Goal: Task Accomplishment & Management: Manage account settings

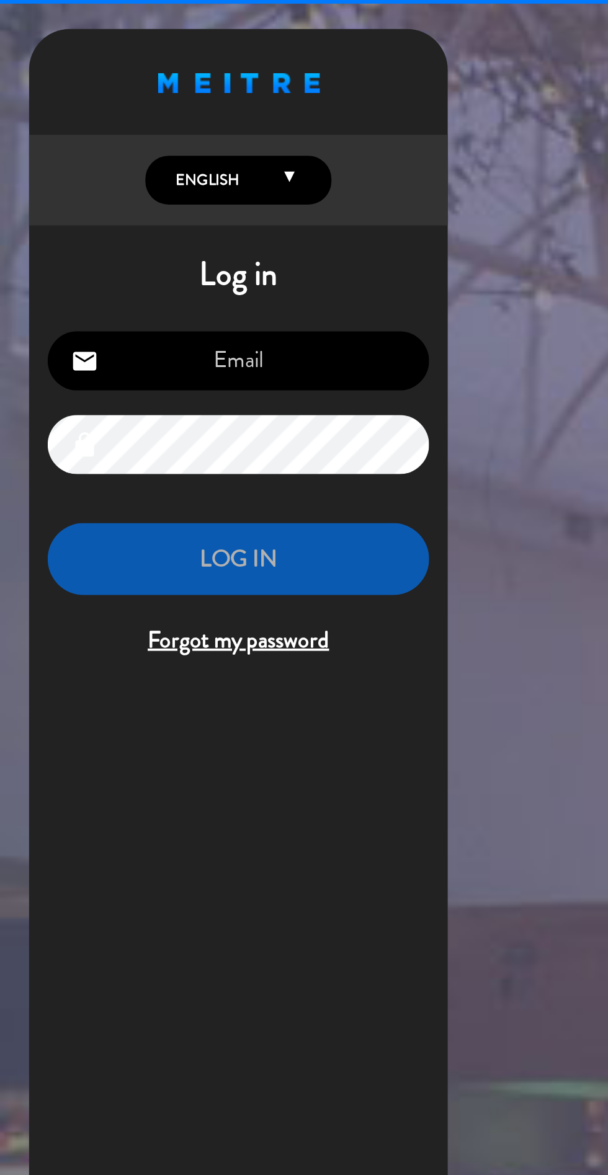
click at [86, 197] on input "email" at bounding box center [126, 193] width 203 height 32
type input "[EMAIL_ADDRESS][DOMAIN_NAME]"
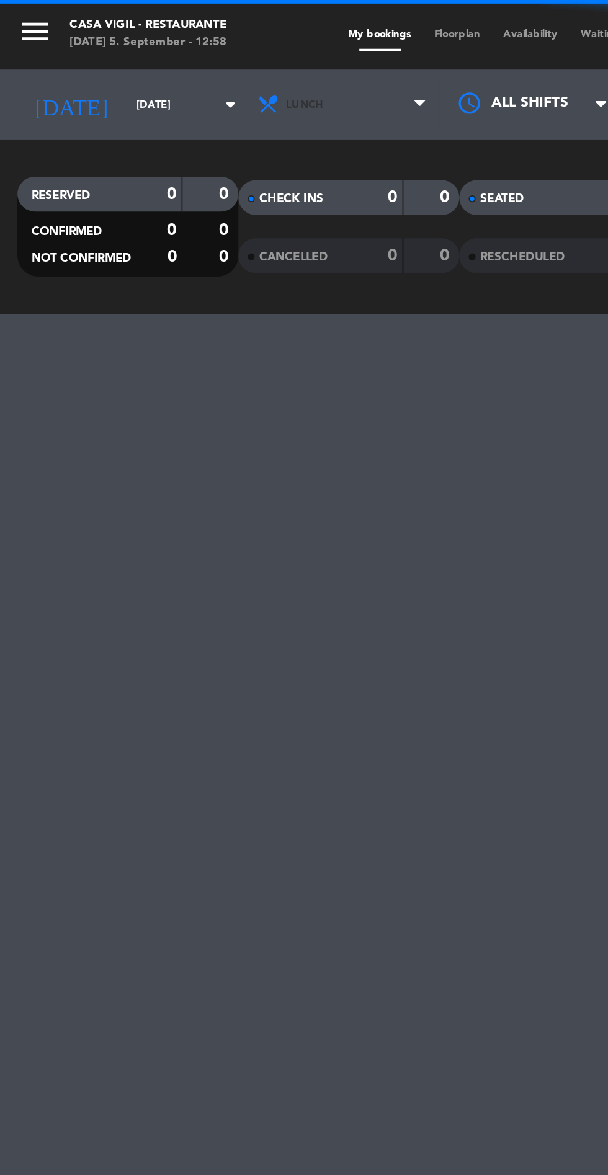
click at [137, 55] on icon at bounding box center [143, 56] width 12 height 12
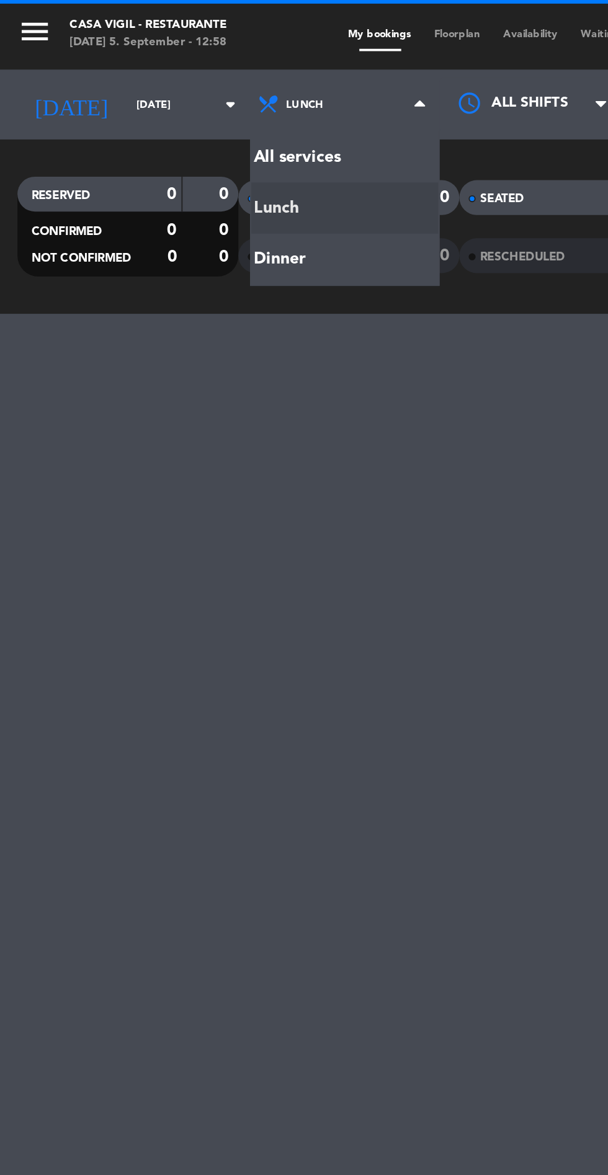
click at [135, 140] on div "menu Casa [PERSON_NAME] - Restaurante [DATE] 5. September - 12:58 My bookings F…" at bounding box center [304, 83] width 608 height 167
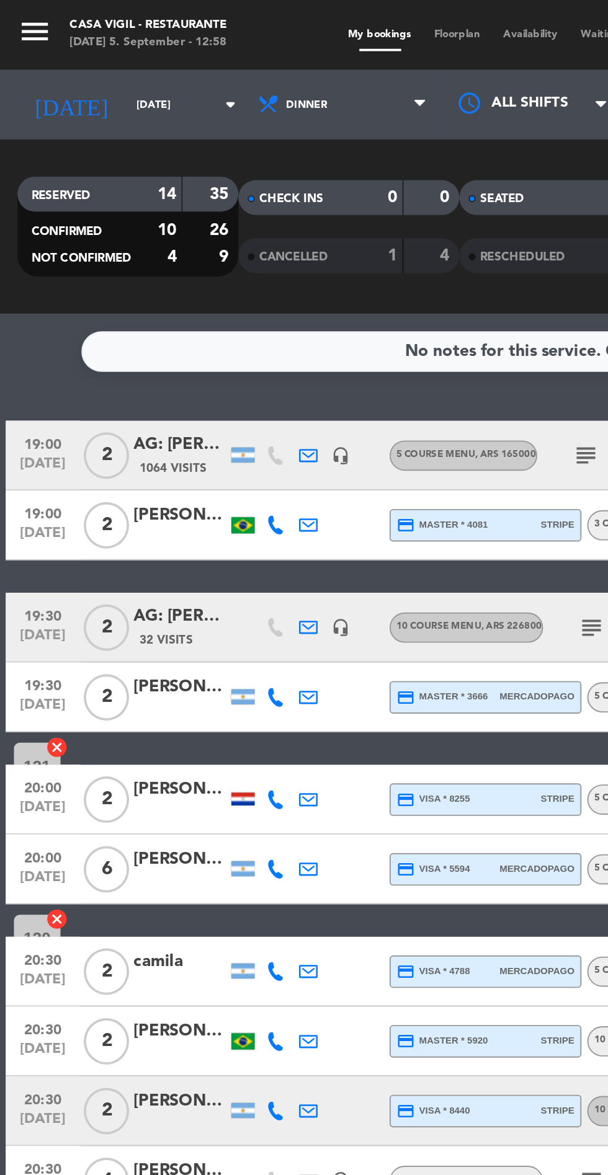
click at [20, 22] on icon "menu" at bounding box center [18, 16] width 19 height 19
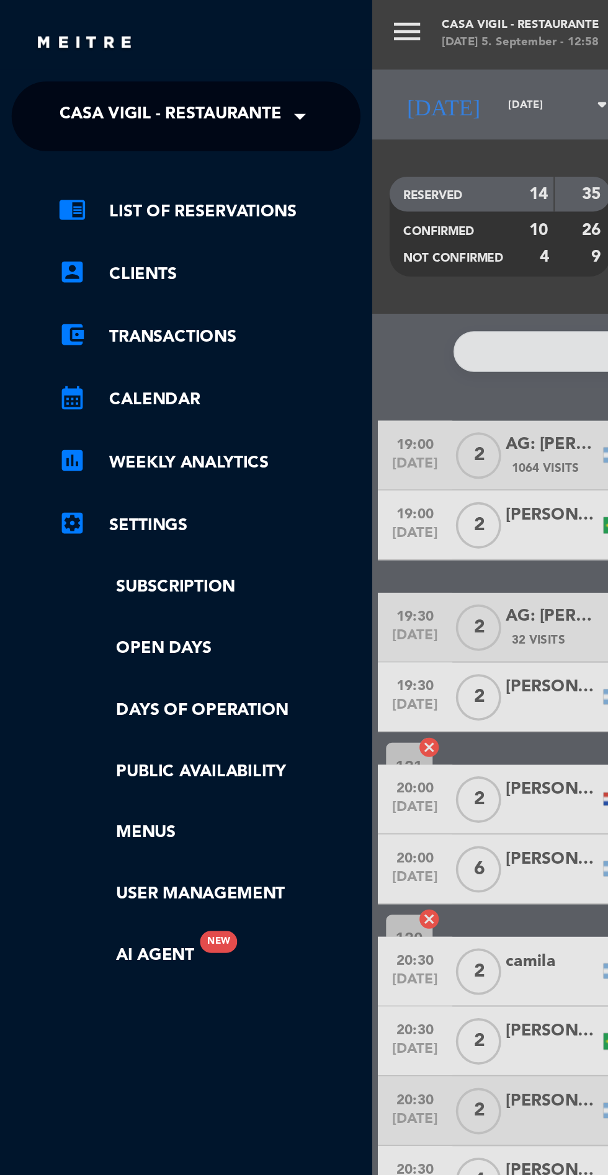
click at [112, 63] on span "Casa Vigil - Restaurante" at bounding box center [91, 62] width 118 height 26
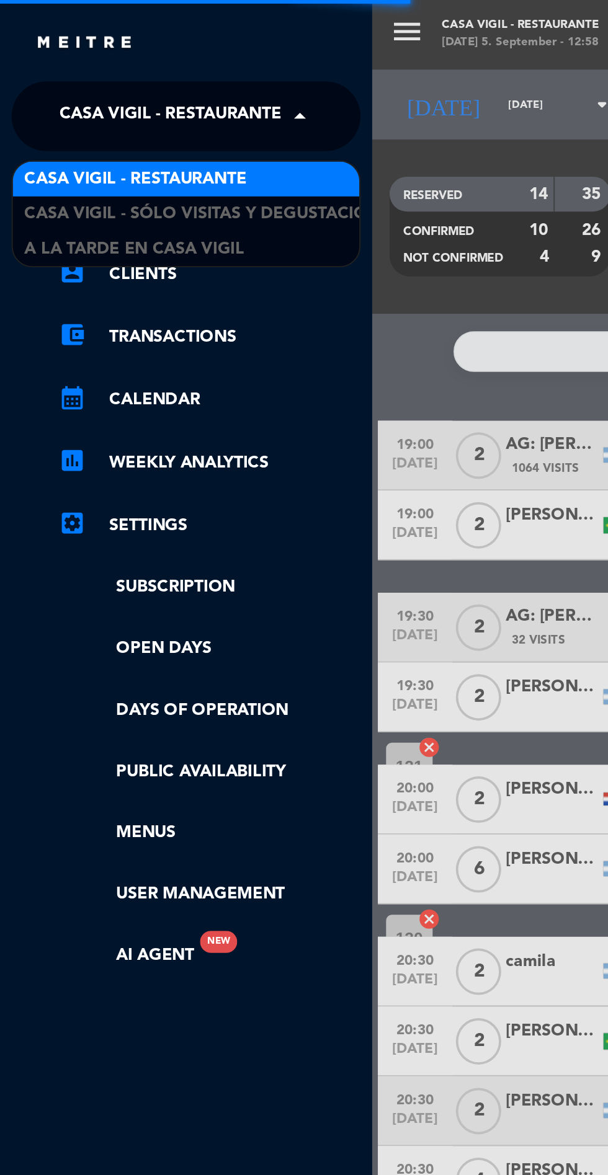
click at [127, 140] on div "A la tarde en Casa Vigil" at bounding box center [99, 132] width 185 height 19
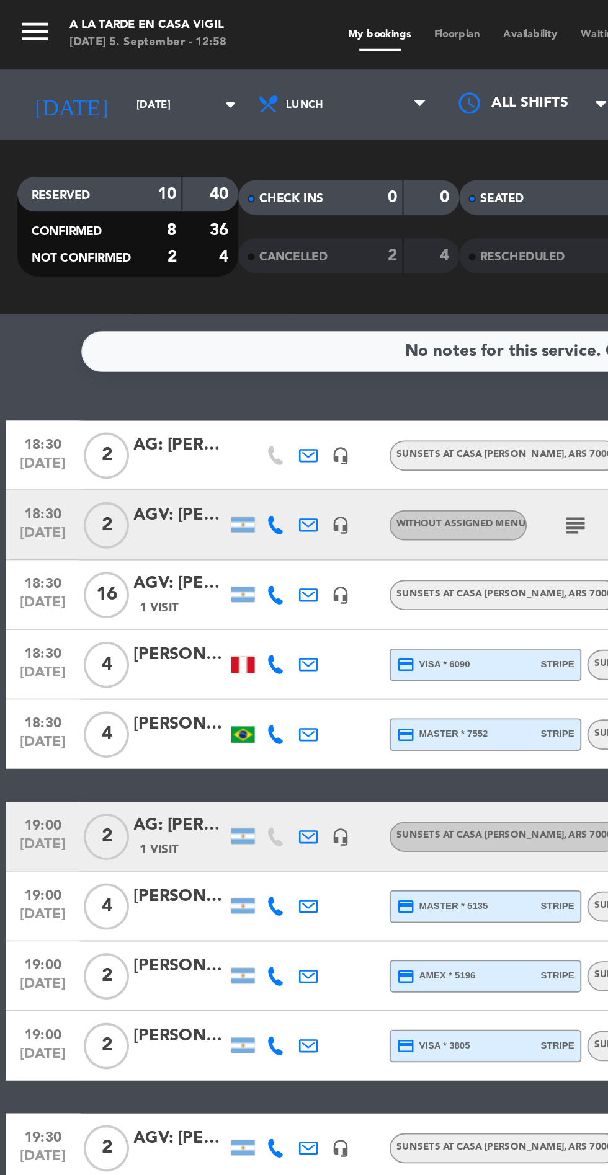
click at [25, 198] on div "No notes for this service. Click to add one 18:30 [DATE] 2 AG: [PERSON_NAME] X2…" at bounding box center [304, 671] width 608 height 1008
